Goal: Entertainment & Leisure: Browse casually

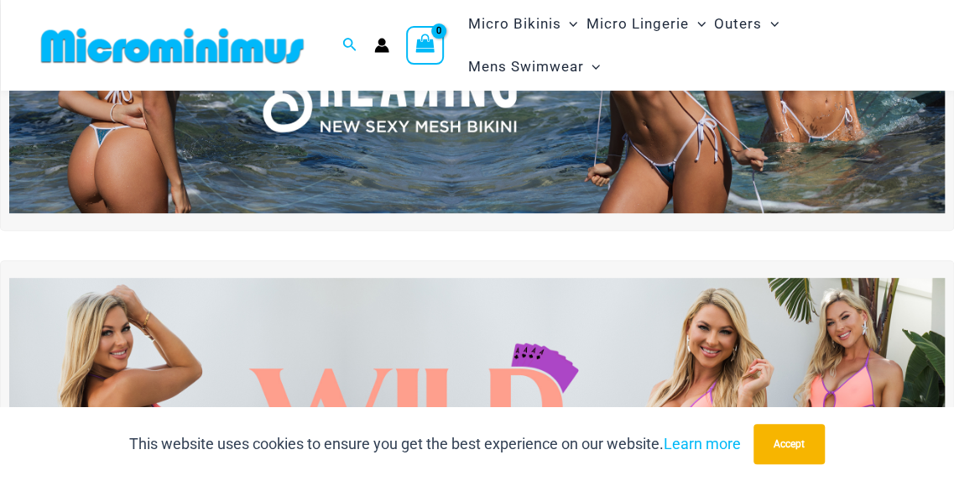
scroll to position [403, 0]
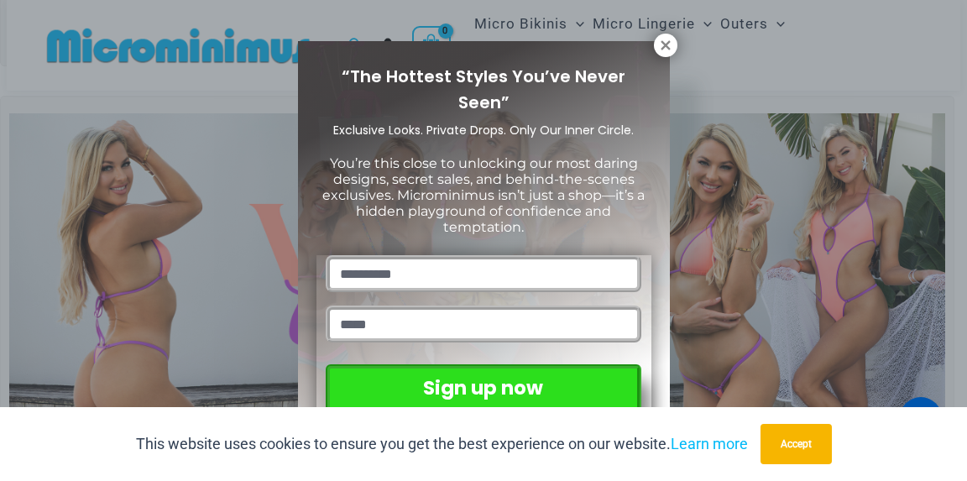
click at [660, 52] on icon at bounding box center [665, 45] width 15 height 15
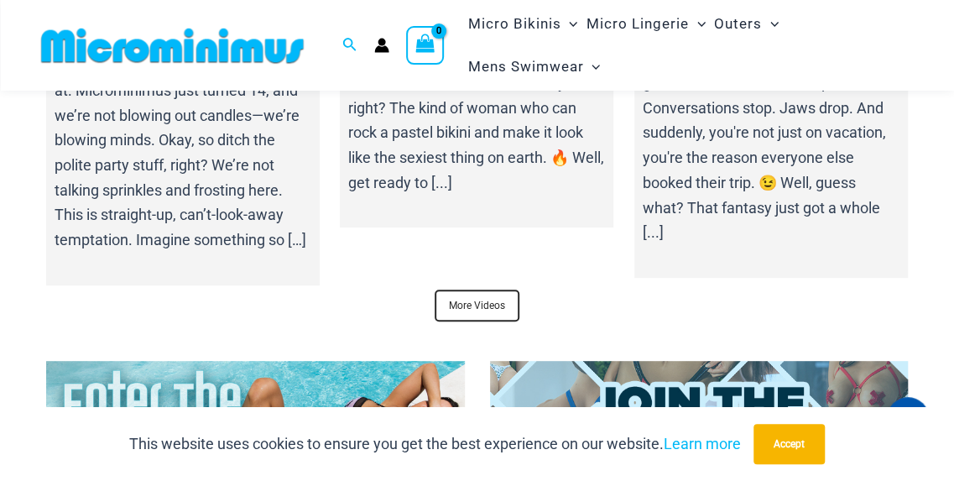
scroll to position [6005, 0]
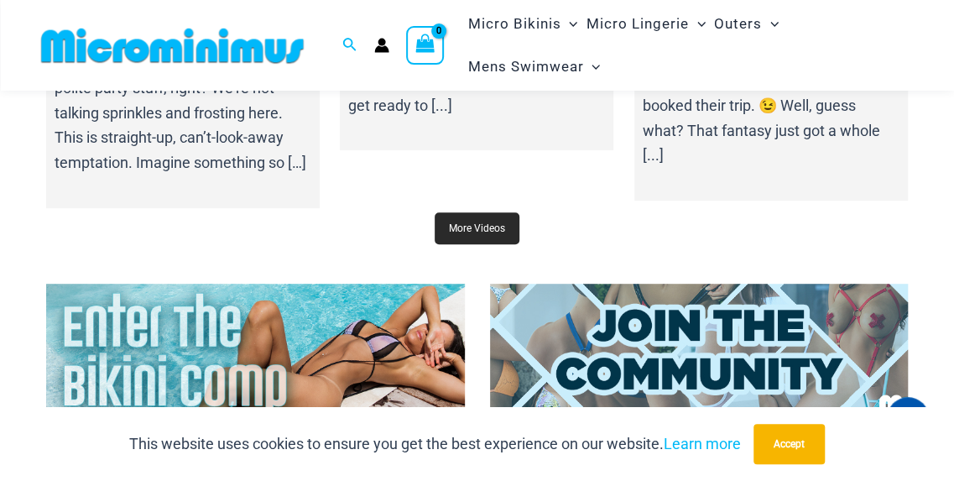
click at [496, 212] on link "More Videos" at bounding box center [477, 228] width 85 height 32
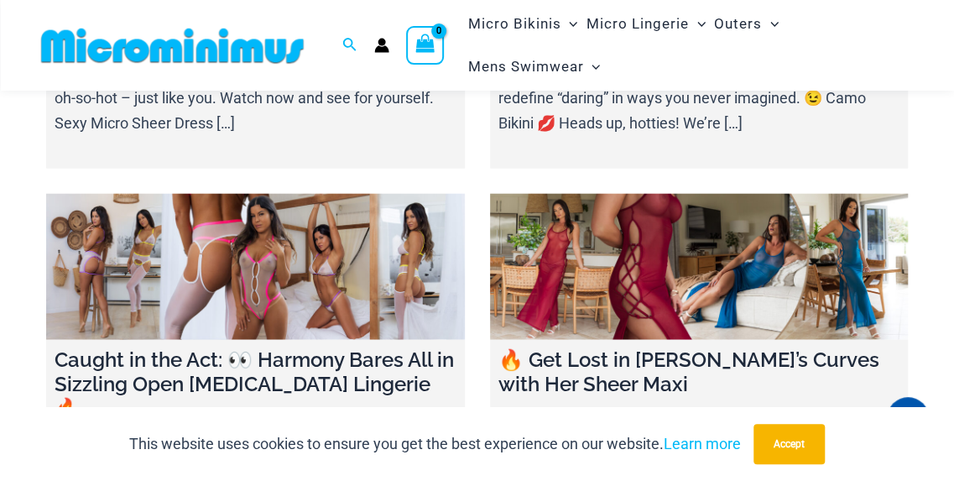
scroll to position [1669, 0]
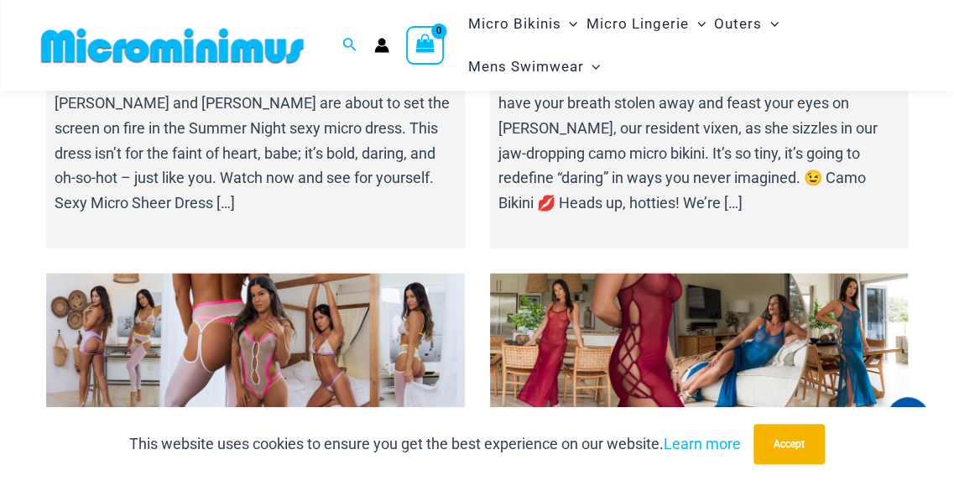
click at [352, 274] on link at bounding box center [255, 347] width 419 height 147
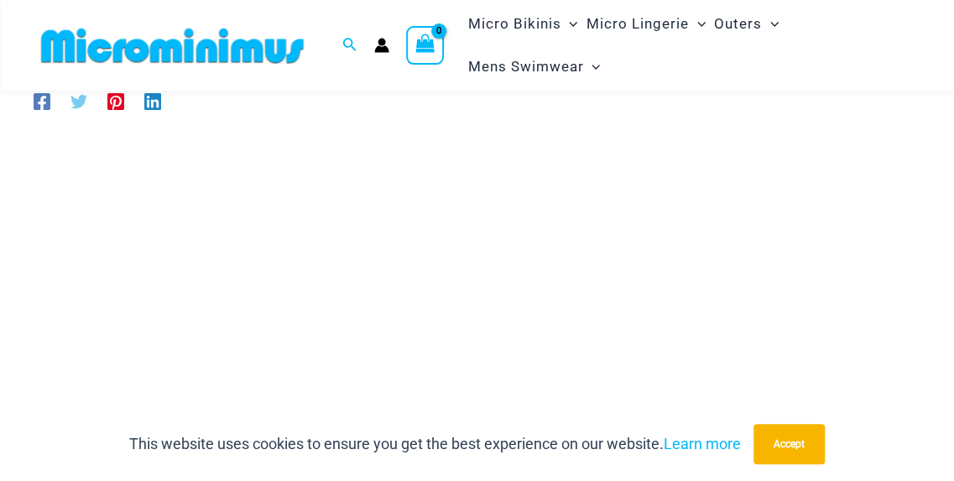
scroll to position [256, 0]
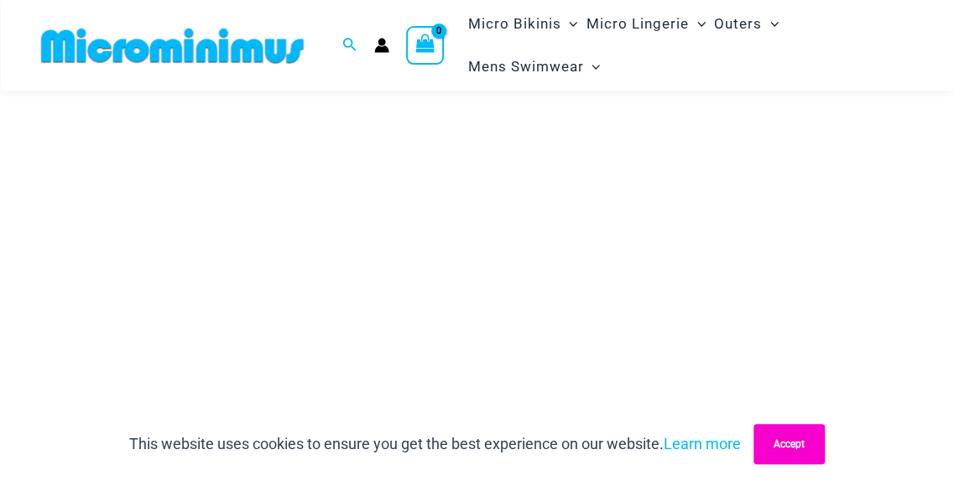
click at [824, 434] on button "Accept" at bounding box center [789, 444] width 71 height 40
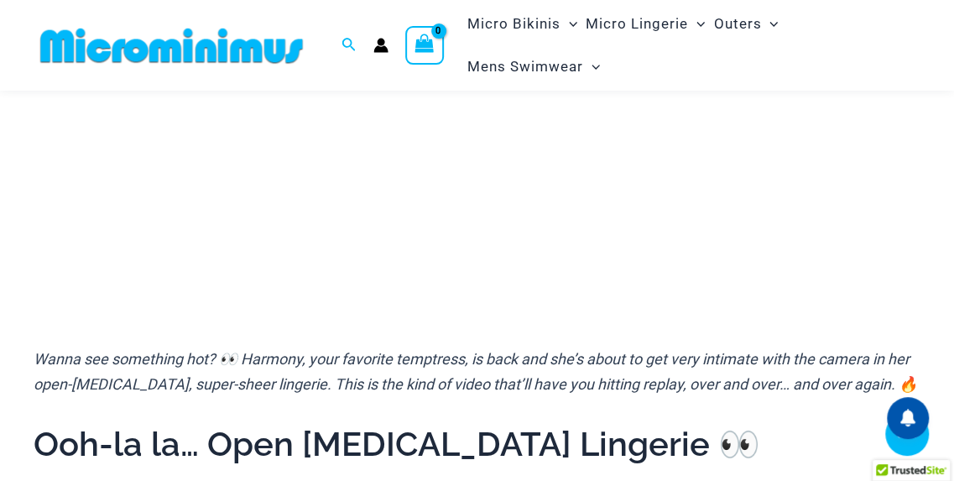
scroll to position [381, 0]
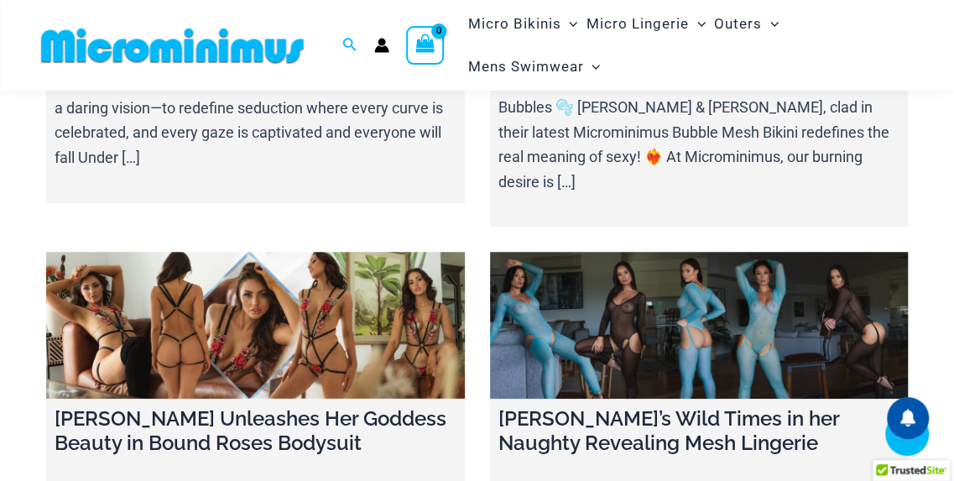
scroll to position [8843, 0]
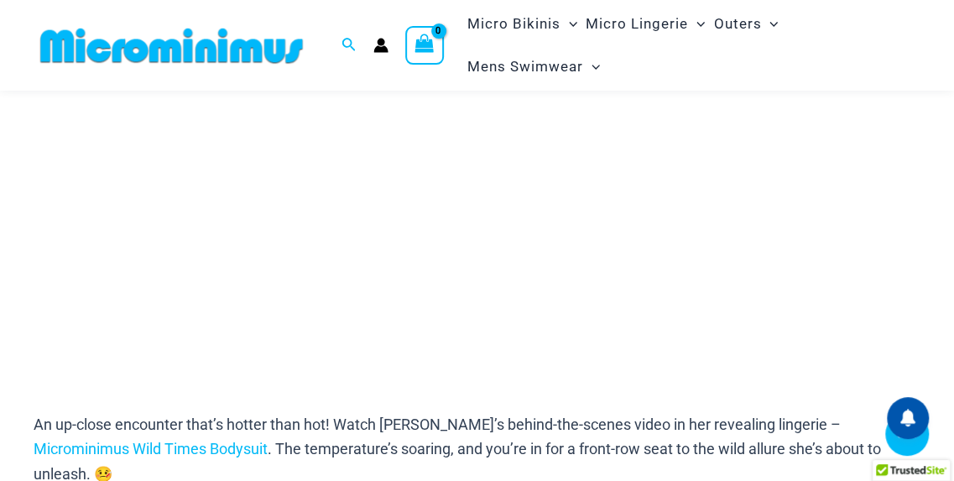
scroll to position [353, 0]
